Goal: Information Seeking & Learning: Learn about a topic

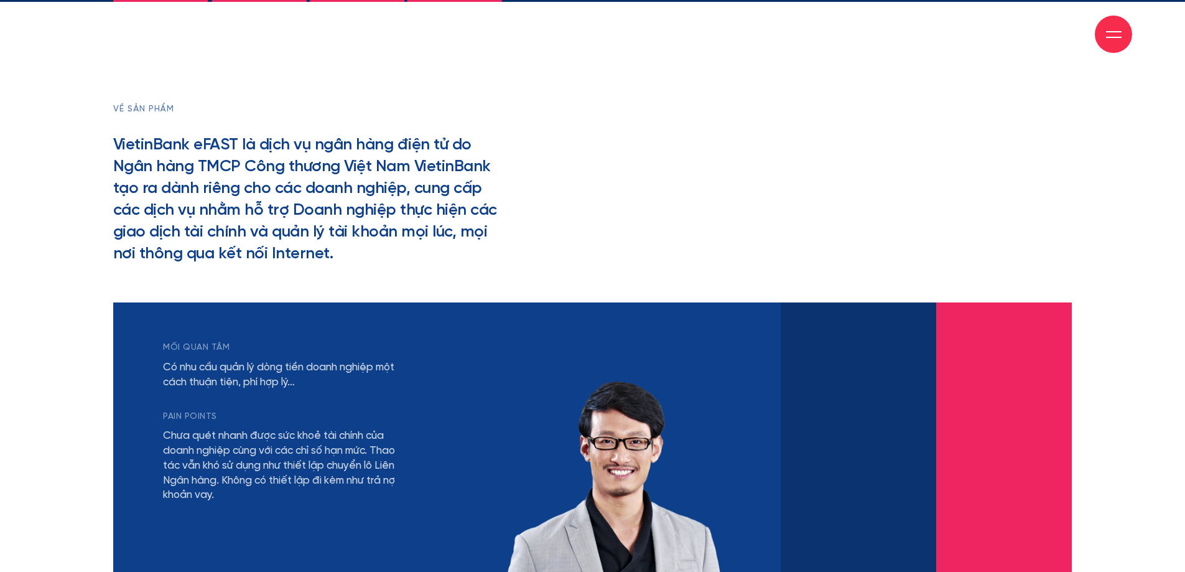
scroll to position [2364, 0]
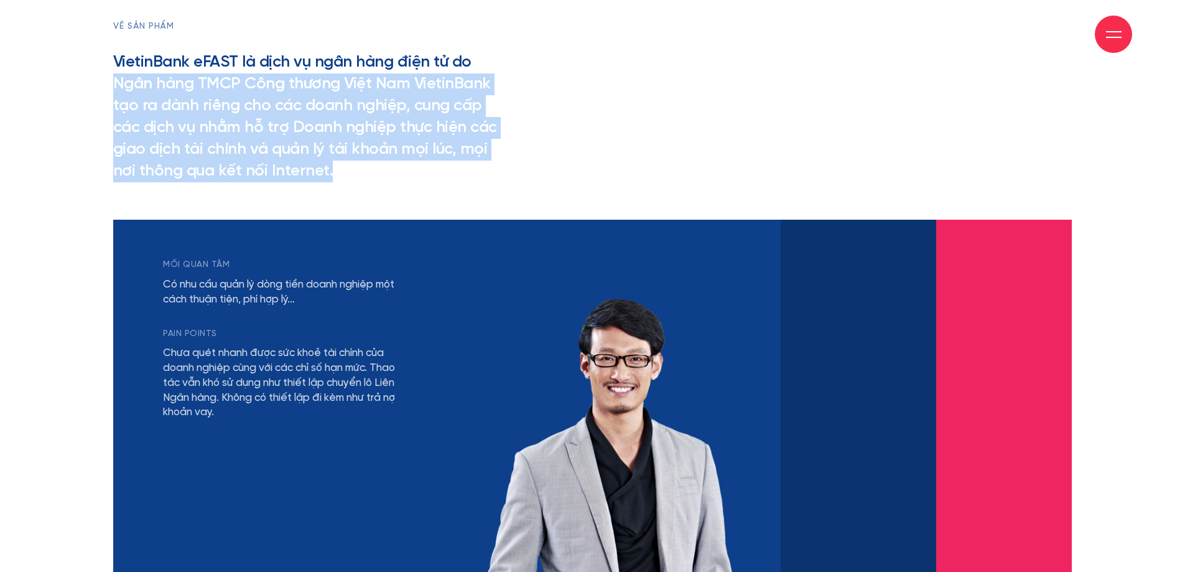
drag, startPoint x: 352, startPoint y: 174, endPoint x: 111, endPoint y: 74, distance: 261.3
click at [101, 75] on section "về sản phẩm VietinBank eFAST là dịch vụ ngân hàng điện tử do Ngân hàng TMCP Côn…" at bounding box center [592, 324] width 1185 height 811
click at [116, 59] on div "Giới thiệu Dự án Dịch vụ Góc nhìn Liên hệ" at bounding box center [592, 34] width 1079 height 68
click at [124, 86] on h2 "VietinBank eFAST là dịch vụ ngân hàng điện tử do Ngân hàng TMCP Công thương Việ…" at bounding box center [307, 117] width 389 height 131
drag, startPoint x: 116, startPoint y: 58, endPoint x: 353, endPoint y: 42, distance: 237.6
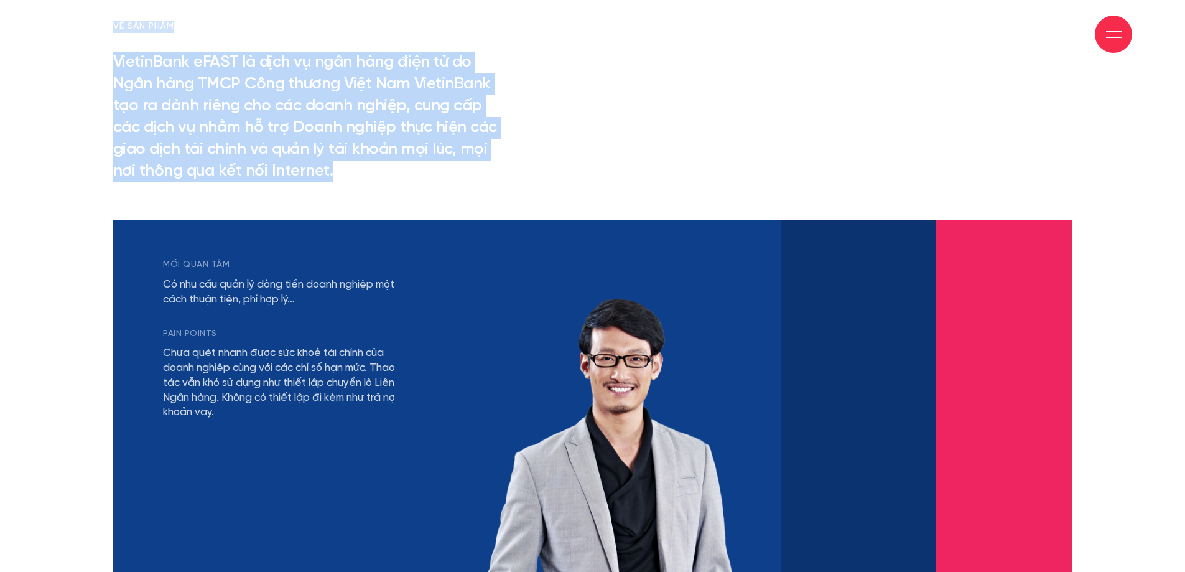
copy div "Lore ipsum Do si Amet co Adi elit Sedd ei Tempo inc Utla etdol Ma al Enim ad Mi…"
click at [221, 99] on h2 "VietinBank eFAST là dịch vụ ngân hàng điện tử do Ngân hàng TMCP Công thương Việ…" at bounding box center [307, 117] width 389 height 131
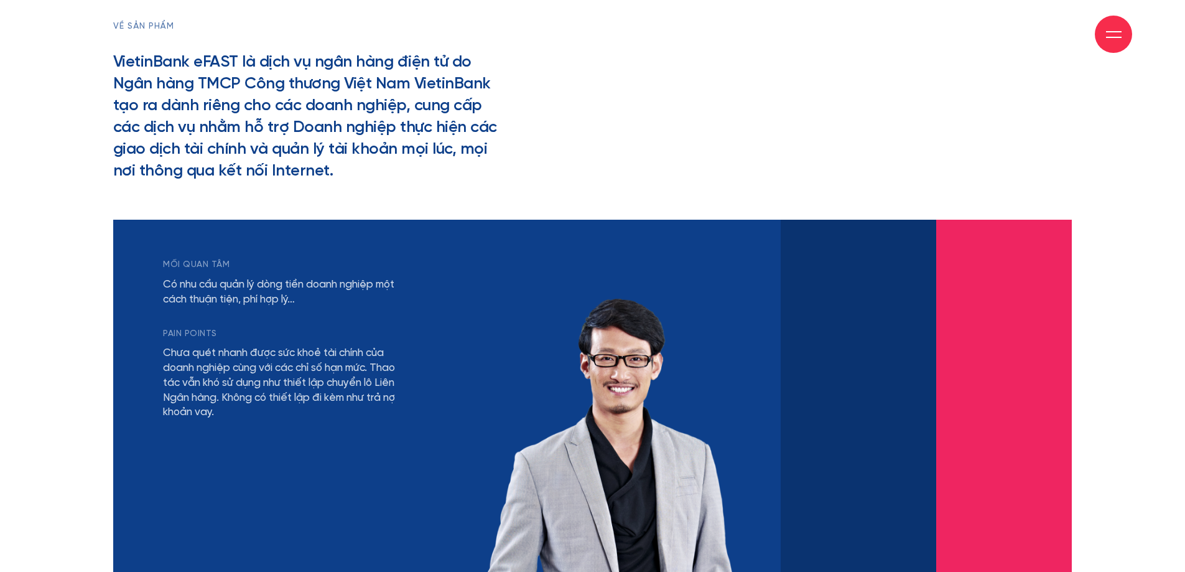
click at [119, 57] on div "Giới thiệu Dự án Dịch vụ Góc nhìn Liên hệ" at bounding box center [592, 34] width 1079 height 68
click at [123, 64] on div "Giới thiệu Dự án Dịch vụ Góc nhìn Liên hệ" at bounding box center [592, 34] width 1079 height 68
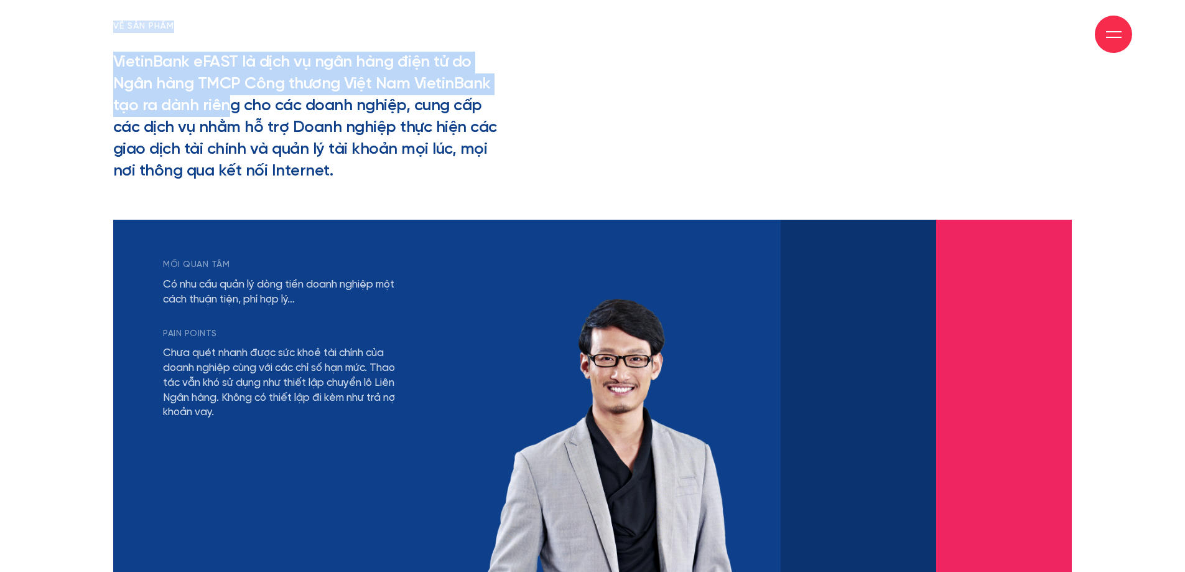
drag, startPoint x: 117, startPoint y: 63, endPoint x: 228, endPoint y: 107, distance: 119.0
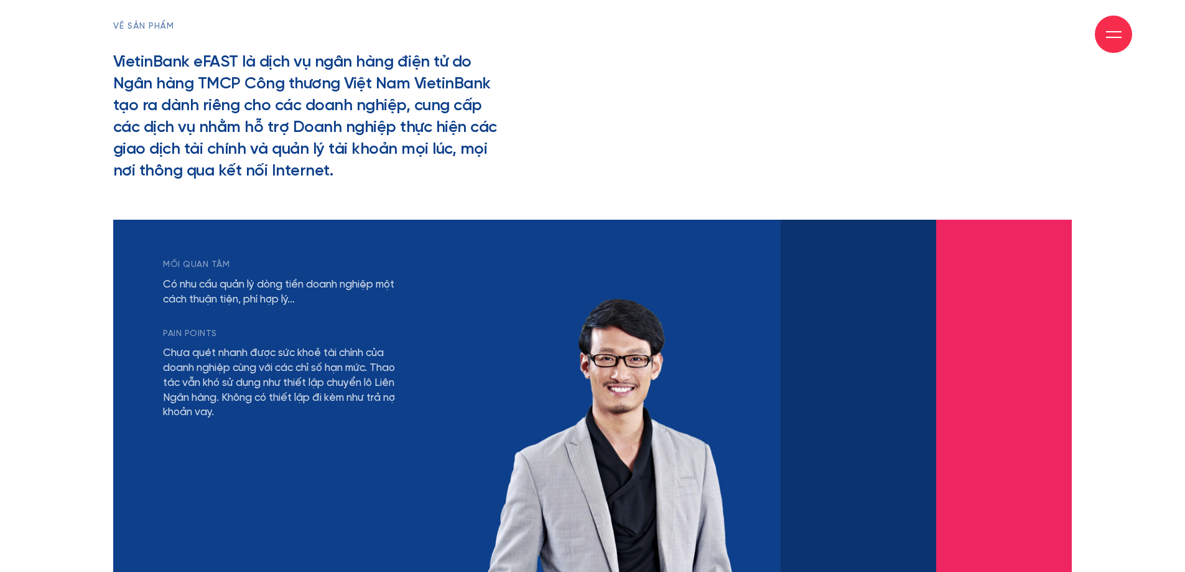
click at [258, 136] on h2 "VietinBank eFAST là dịch vụ ngân hàng điện tử do Ngân hàng TMCP Công thương Việ…" at bounding box center [307, 117] width 389 height 131
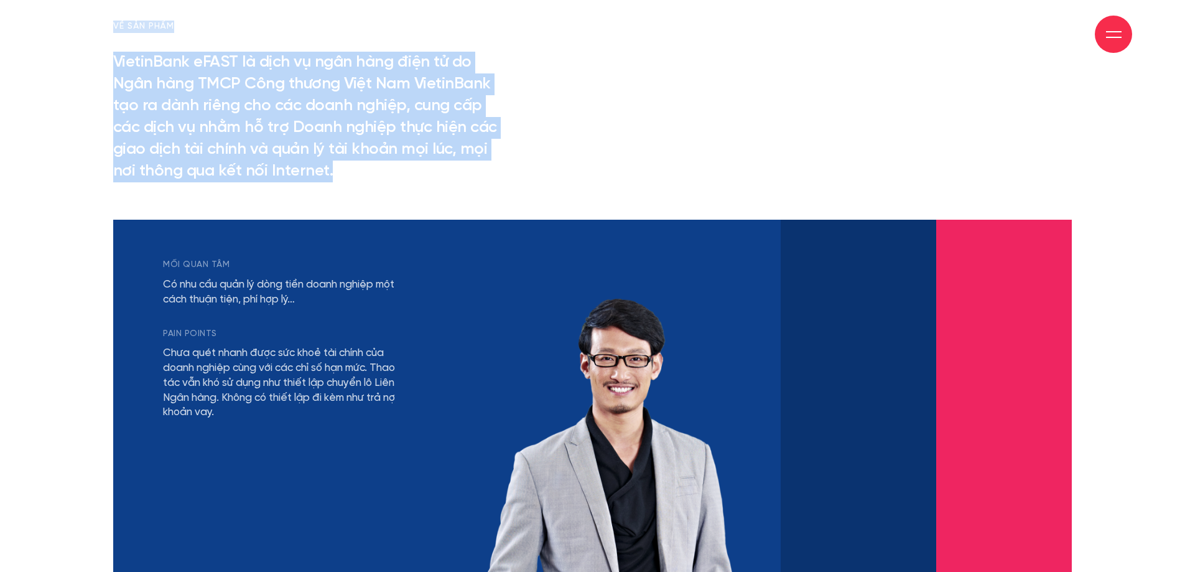
drag, startPoint x: 332, startPoint y: 174, endPoint x: 197, endPoint y: 66, distance: 173.0
drag, startPoint x: 210, startPoint y: 78, endPoint x: 254, endPoint y: 70, distance: 45.0
click at [254, 70] on h2 "VietinBank eFAST là dịch vụ ngân hàng điện tử do Ngân hàng TMCP Công thương Việ…" at bounding box center [307, 117] width 389 height 131
copy h2 "dịch vụ ngân hàng điện tử do Ngân hàng TMCP Công thương Việt Nam VietinBank tạo…"
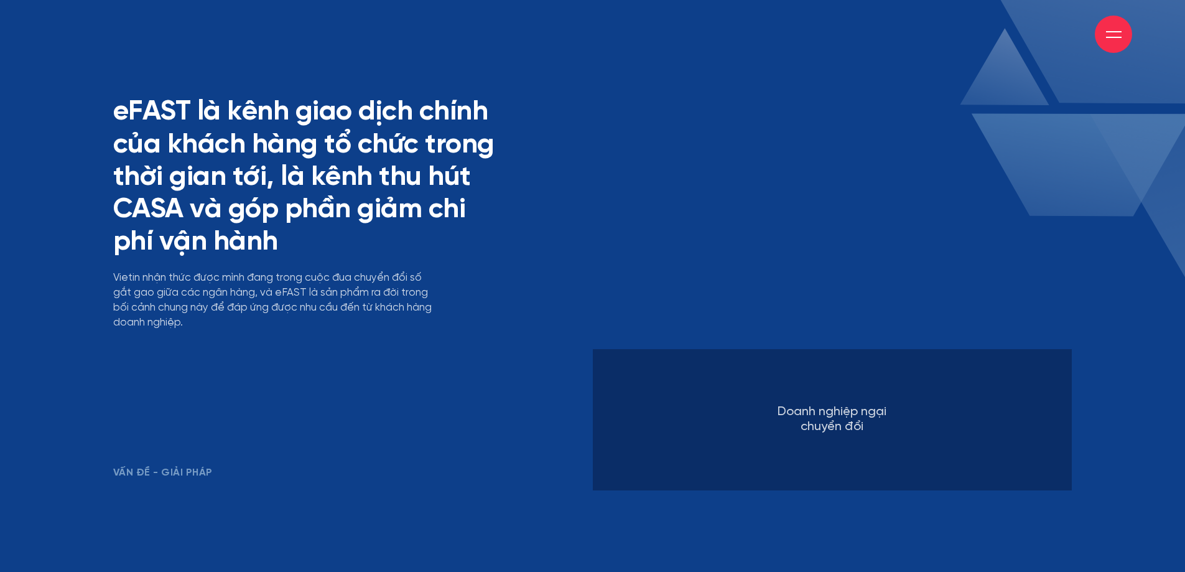
scroll to position [3608, 0]
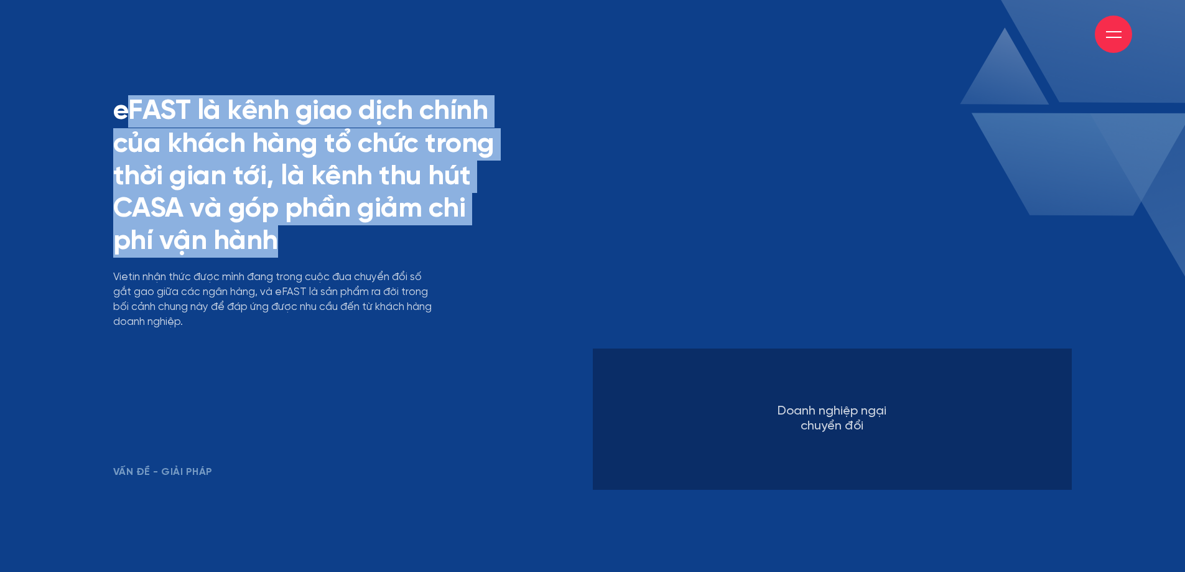
drag, startPoint x: 283, startPoint y: 239, endPoint x: 526, endPoint y: 104, distance: 277.6
click at [131, 120] on h2 "eFAST là kênh giao dịch chính của khách hàng tổ chức trong thời gian tới, là kê…" at bounding box center [307, 176] width 389 height 162
copy h2 "FAST là kênh giao dịch chính của khách hàng tổ chức trong thời gian tới, là kên…"
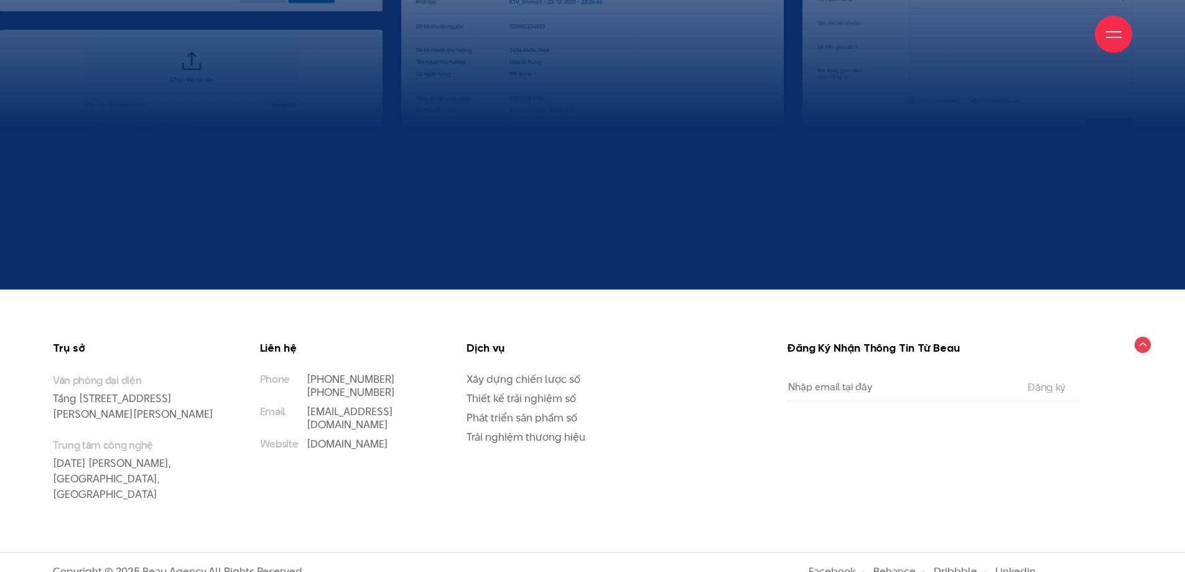
scroll to position [13576, 0]
